Goal: Transaction & Acquisition: Subscribe to service/newsletter

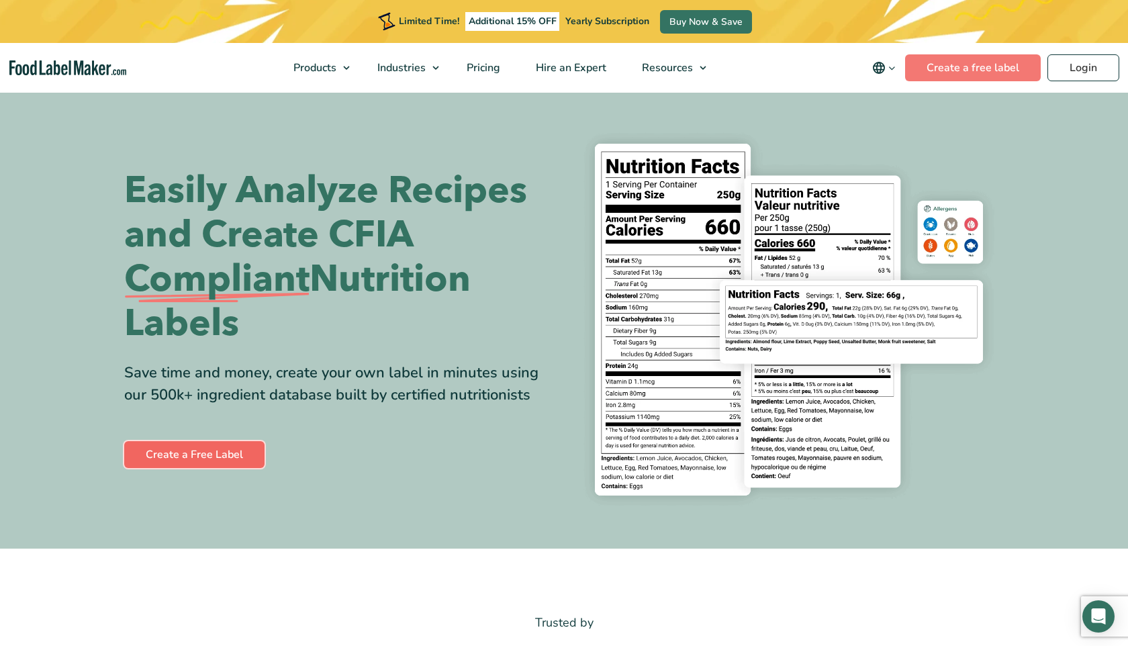
click at [221, 465] on link "Create a Free Label" at bounding box center [194, 454] width 140 height 27
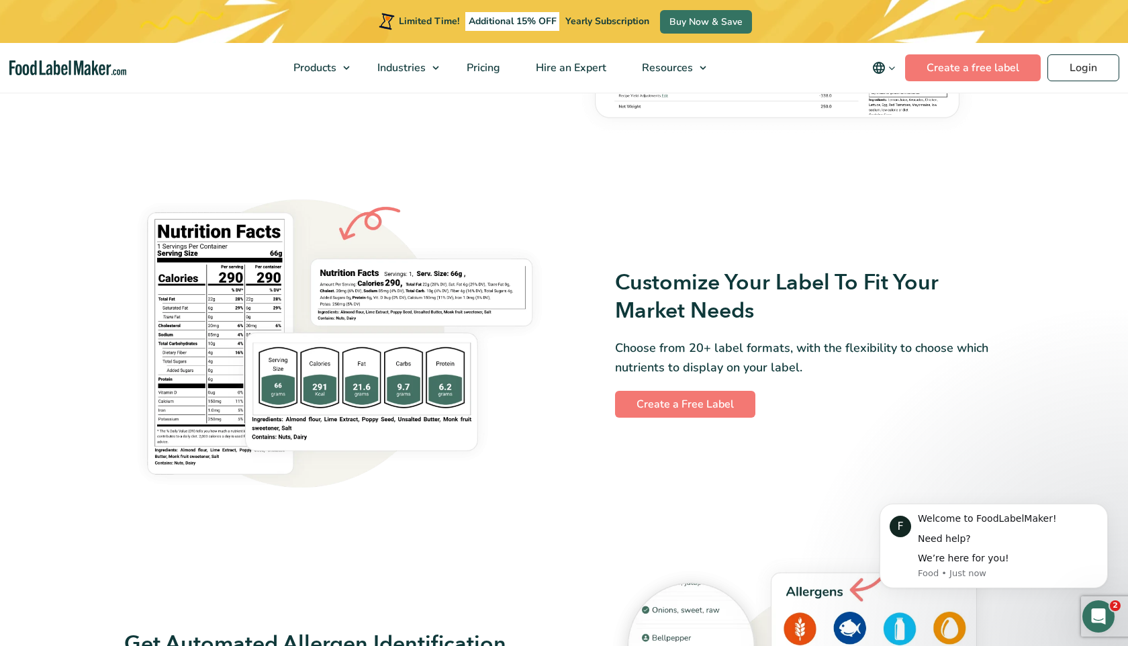
scroll to position [1012, 0]
click at [1019, 66] on link "Create a free label" at bounding box center [973, 67] width 136 height 27
